Goal: Information Seeking & Learning: Learn about a topic

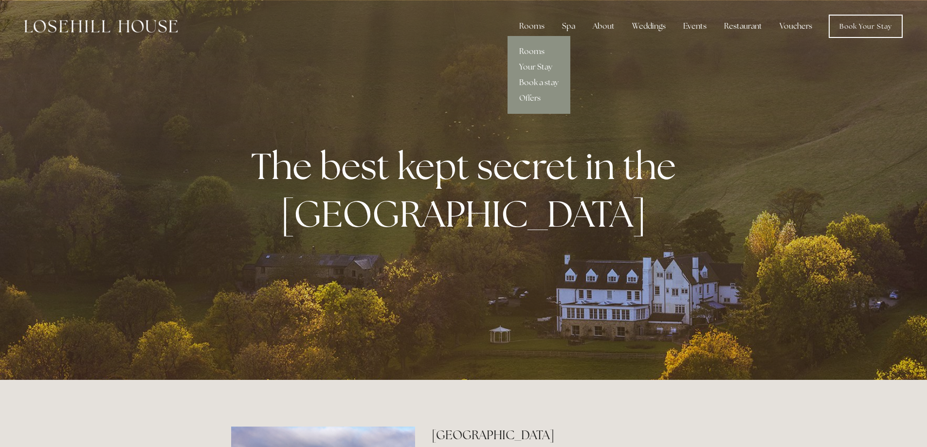
click at [530, 54] on link "Rooms" at bounding box center [538, 52] width 63 height 16
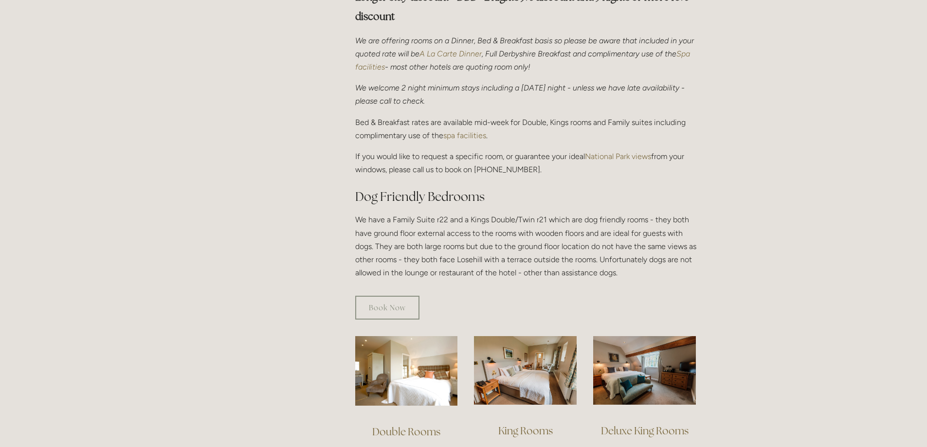
scroll to position [389, 0]
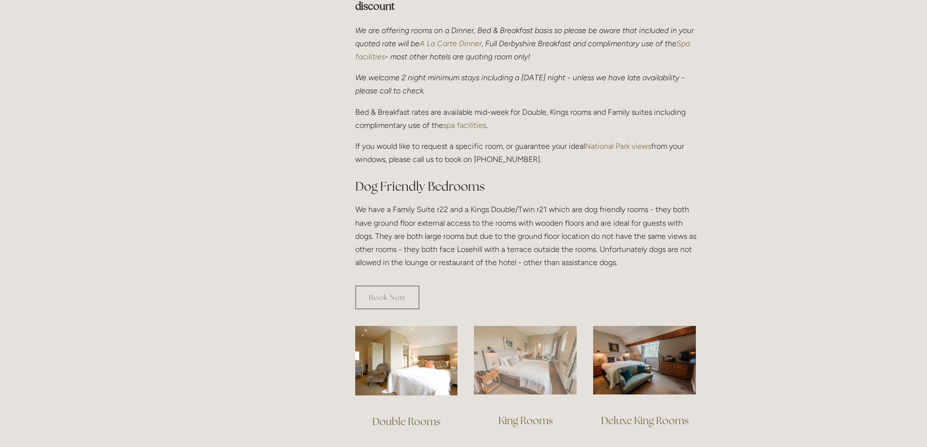
click at [526, 355] on img at bounding box center [525, 360] width 103 height 69
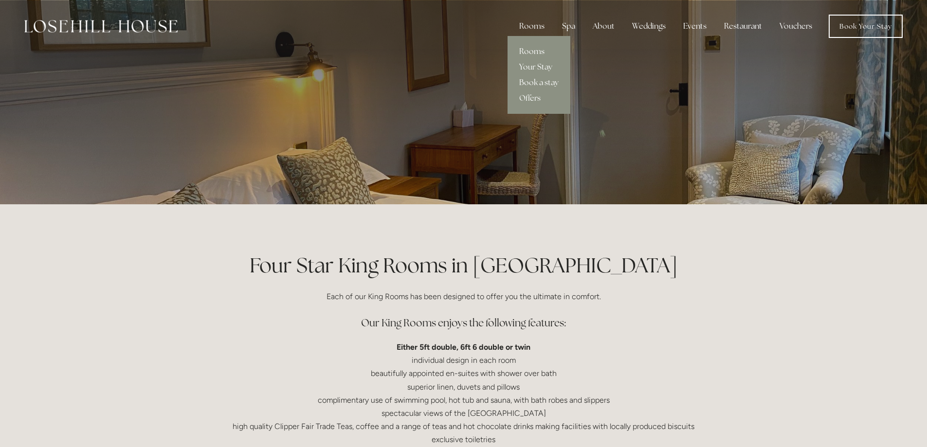
click at [527, 51] on link "Rooms" at bounding box center [538, 52] width 63 height 16
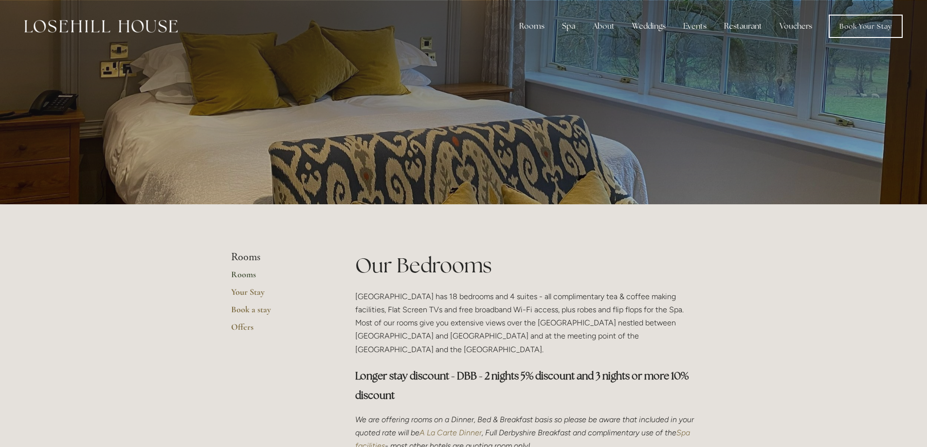
click at [244, 278] on link "Rooms" at bounding box center [277, 278] width 93 height 18
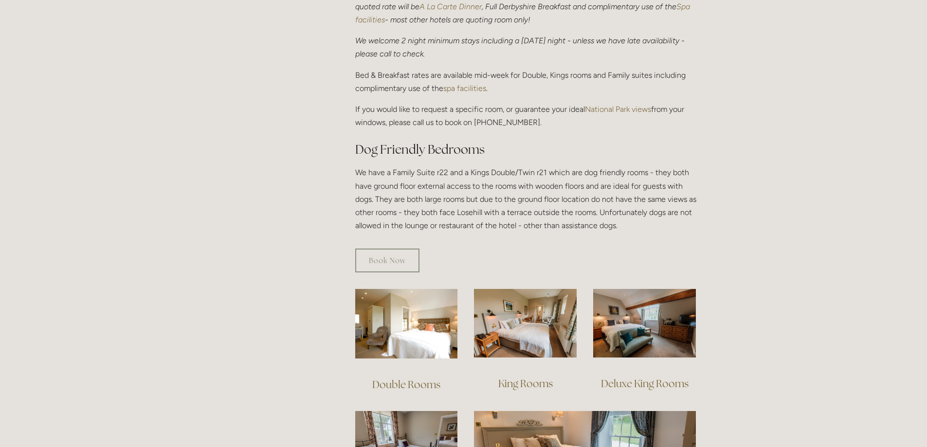
scroll to position [535, 0]
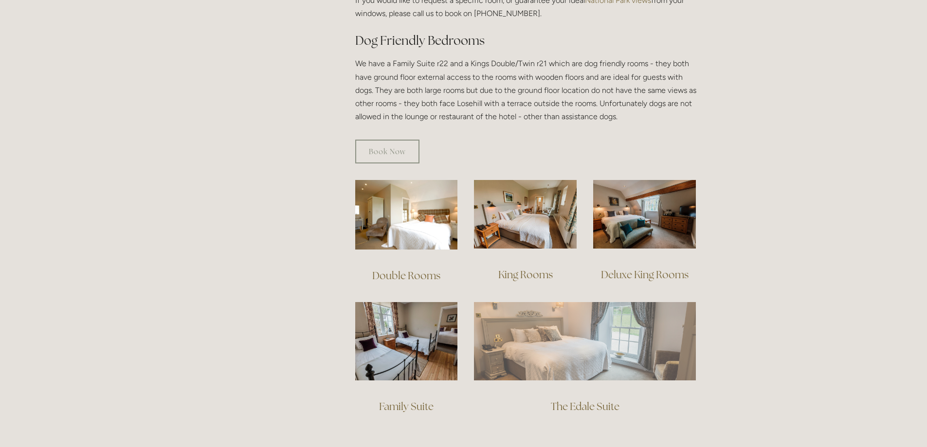
click at [572, 346] on img at bounding box center [585, 341] width 222 height 78
